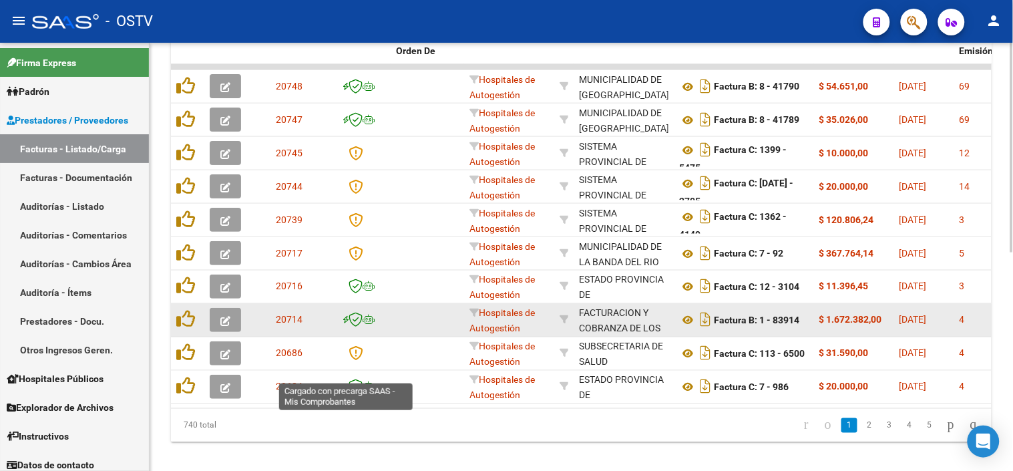
scroll to position [445, 0]
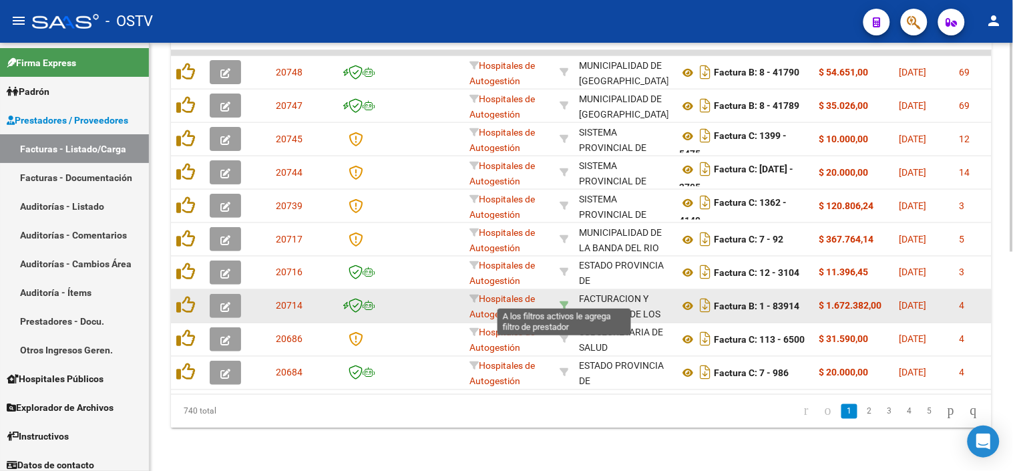
click at [562, 301] on icon at bounding box center [564, 305] width 9 height 9
type input "30715497456"
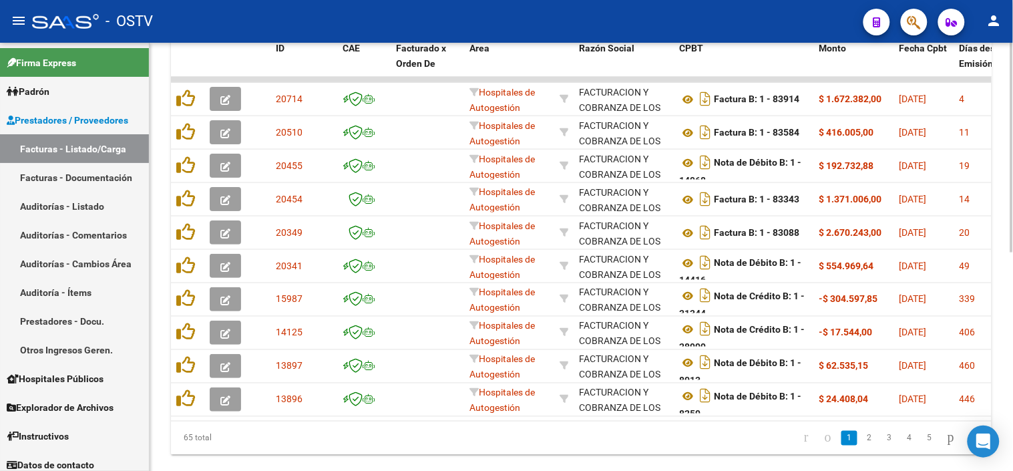
scroll to position [448, 0]
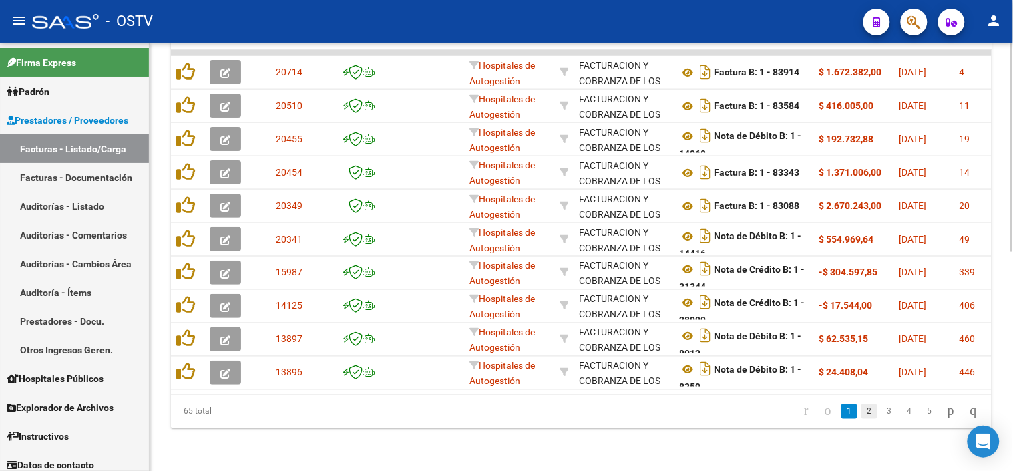
click at [862, 415] on link "2" at bounding box center [870, 411] width 16 height 15
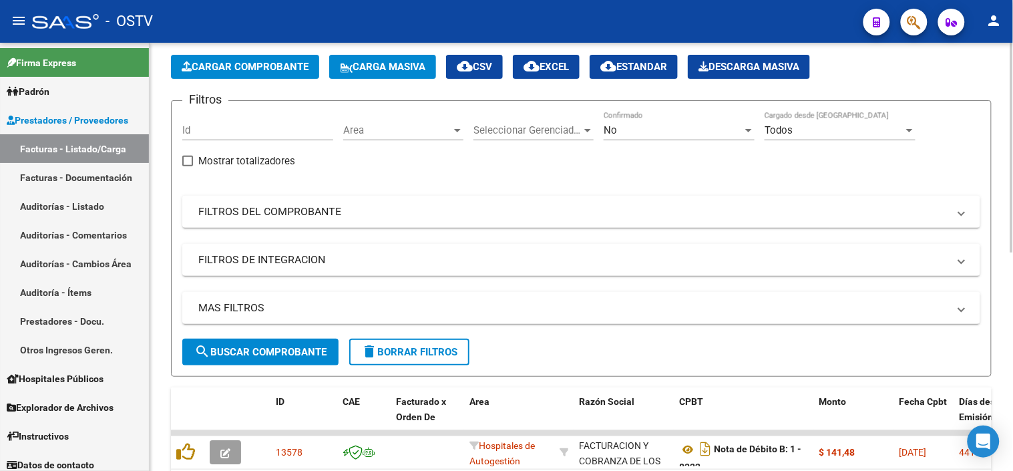
scroll to position [0, 0]
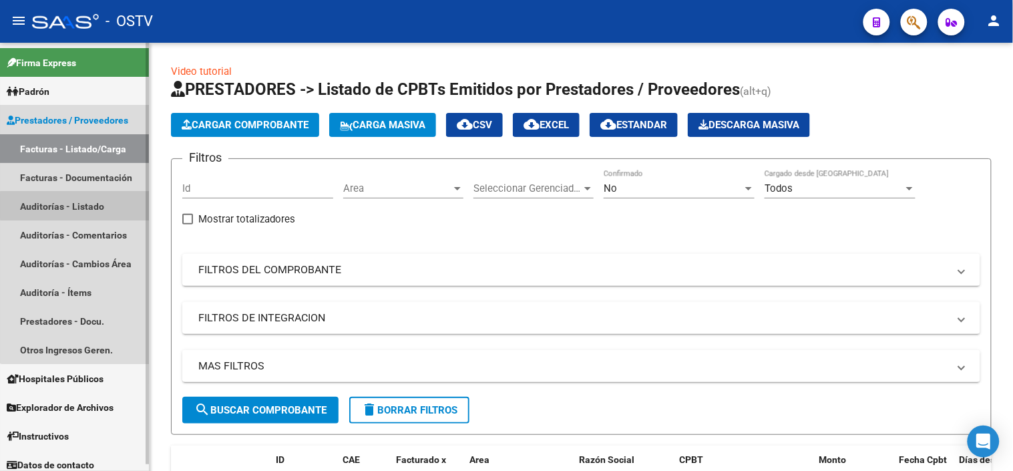
click at [75, 206] on link "Auditorías - Listado" at bounding box center [74, 206] width 149 height 29
